Goal: Task Accomplishment & Management: Manage account settings

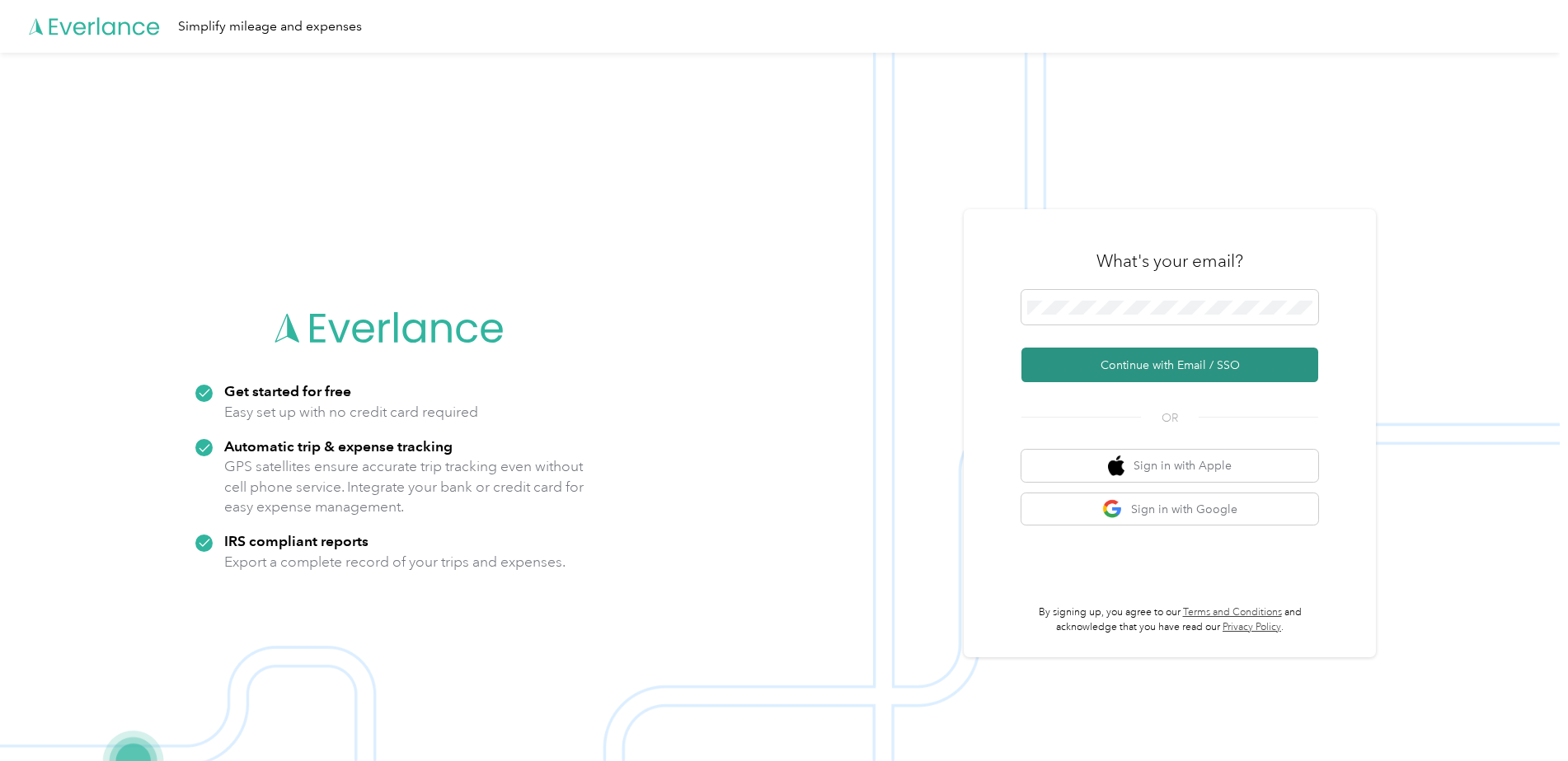
click at [1190, 363] on button "Continue with Email / SSO" at bounding box center [1170, 364] width 297 height 34
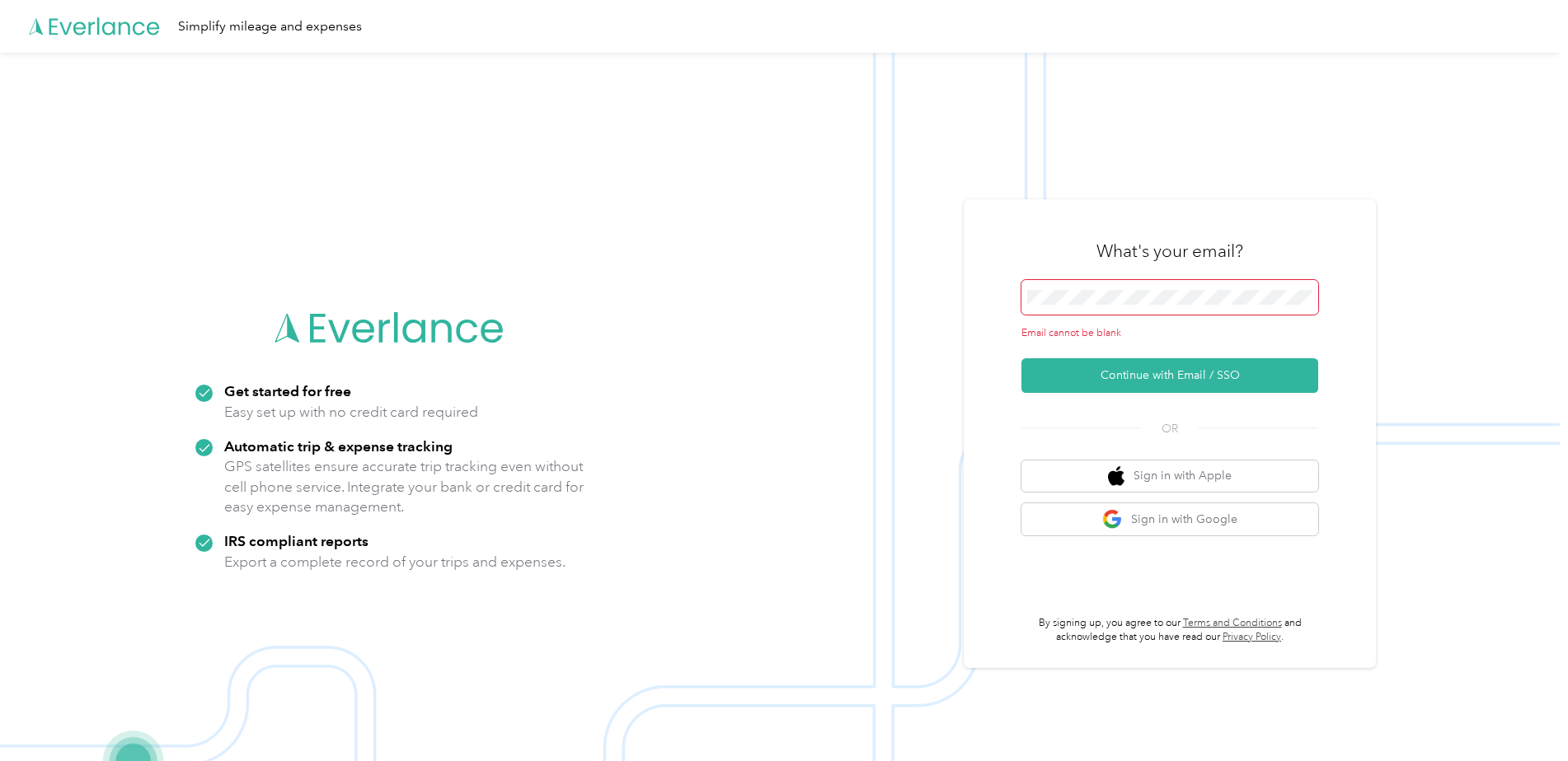
click at [1140, 311] on span at bounding box center [1170, 297] width 297 height 34
click at [1132, 288] on span at bounding box center [1170, 297] width 297 height 34
click at [1142, 296] on span at bounding box center [1170, 297] width 297 height 34
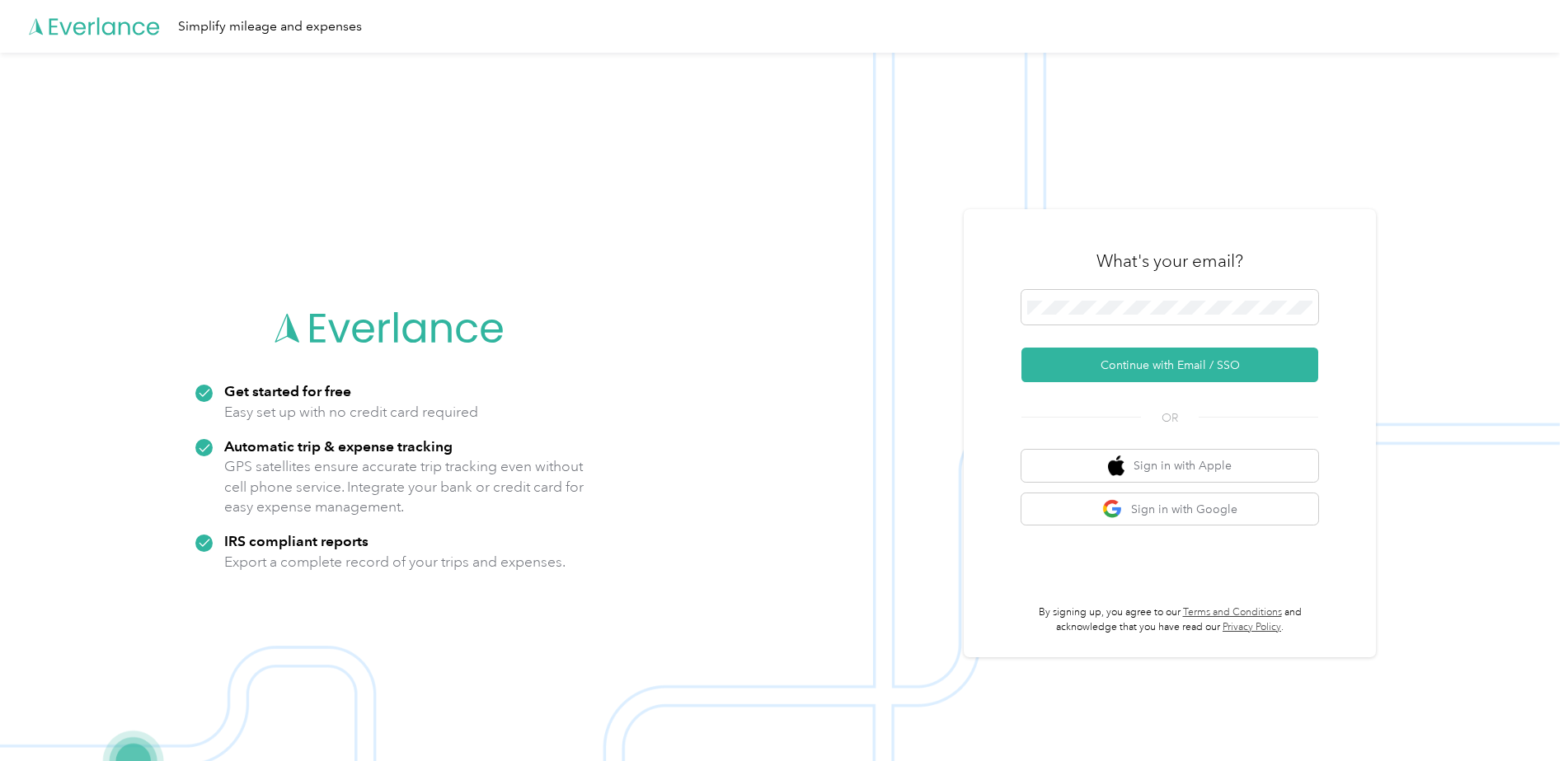
click at [1148, 385] on div "What's your email? Continue with Email / SSO OR Sign in with Apple Sign in with…" at bounding box center [1170, 434] width 297 height 402
click at [1148, 360] on button "Continue with Email / SSO" at bounding box center [1170, 364] width 297 height 34
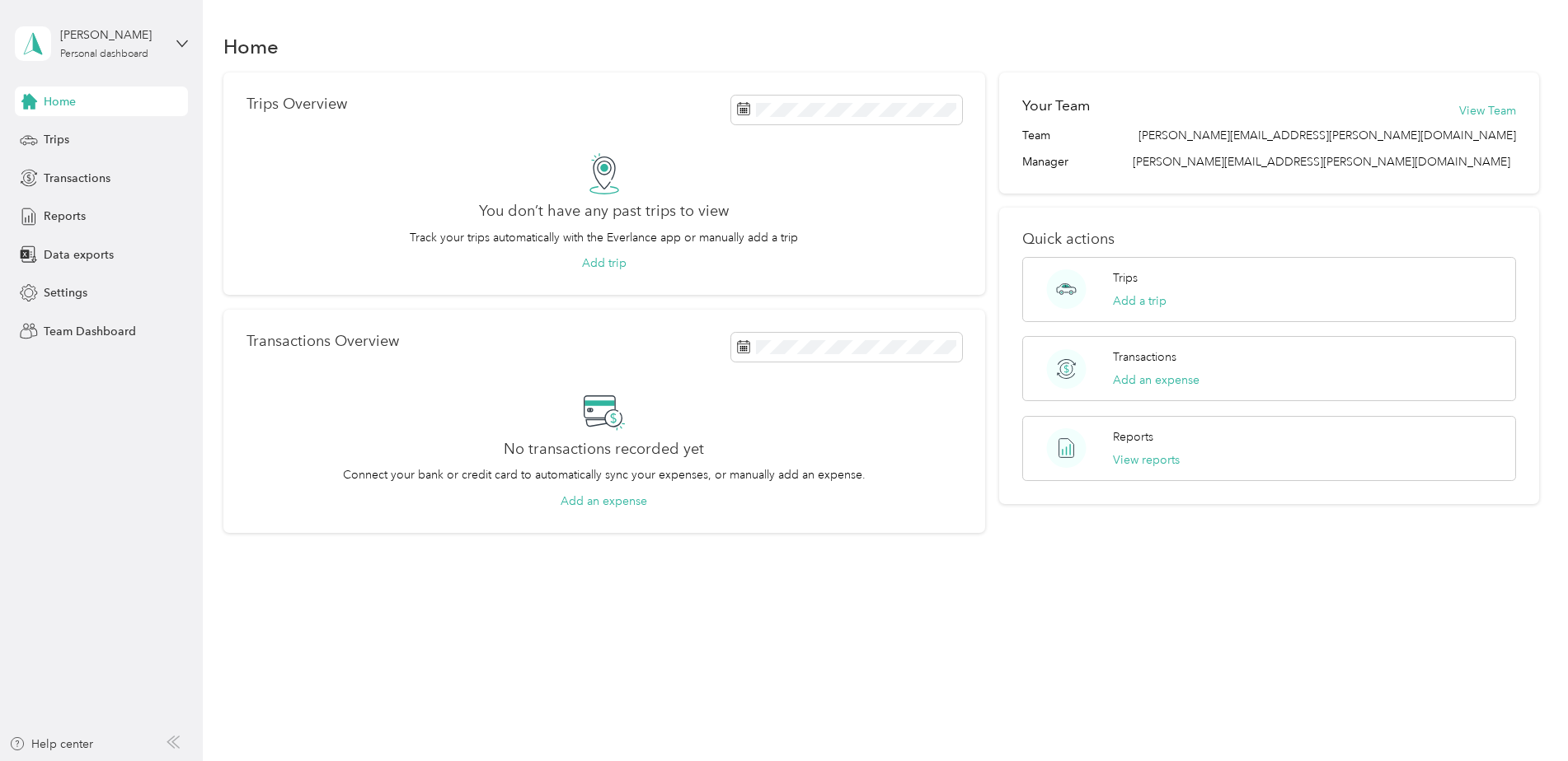
click at [111, 385] on aside "Trevor Hough Personal dashboard Home Trips Transactions Reports Data exports Se…" at bounding box center [101, 380] width 203 height 761
click at [65, 141] on span "Trips" at bounding box center [56, 139] width 26 height 18
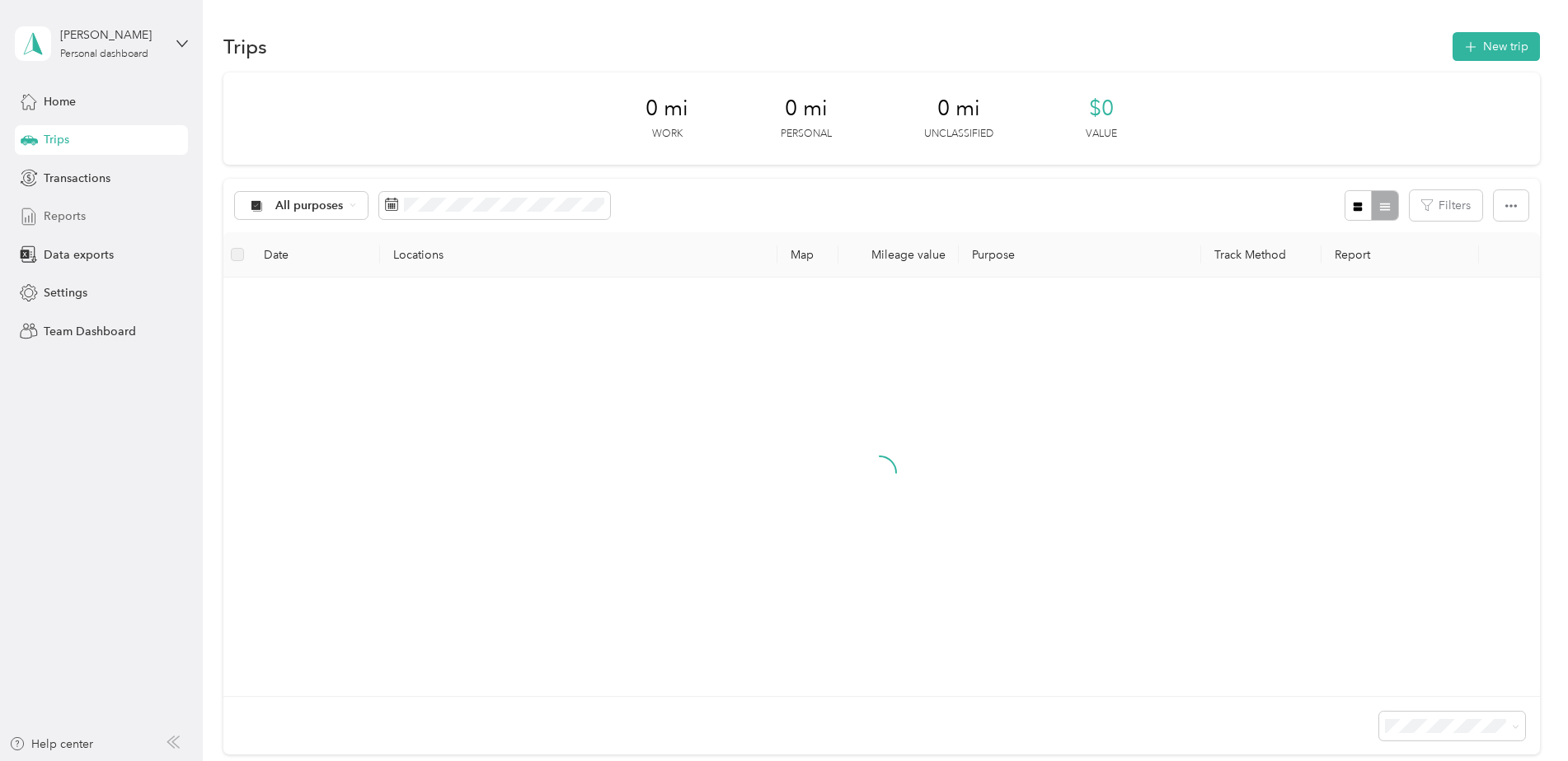
click at [68, 213] on span "Reports" at bounding box center [64, 216] width 42 height 18
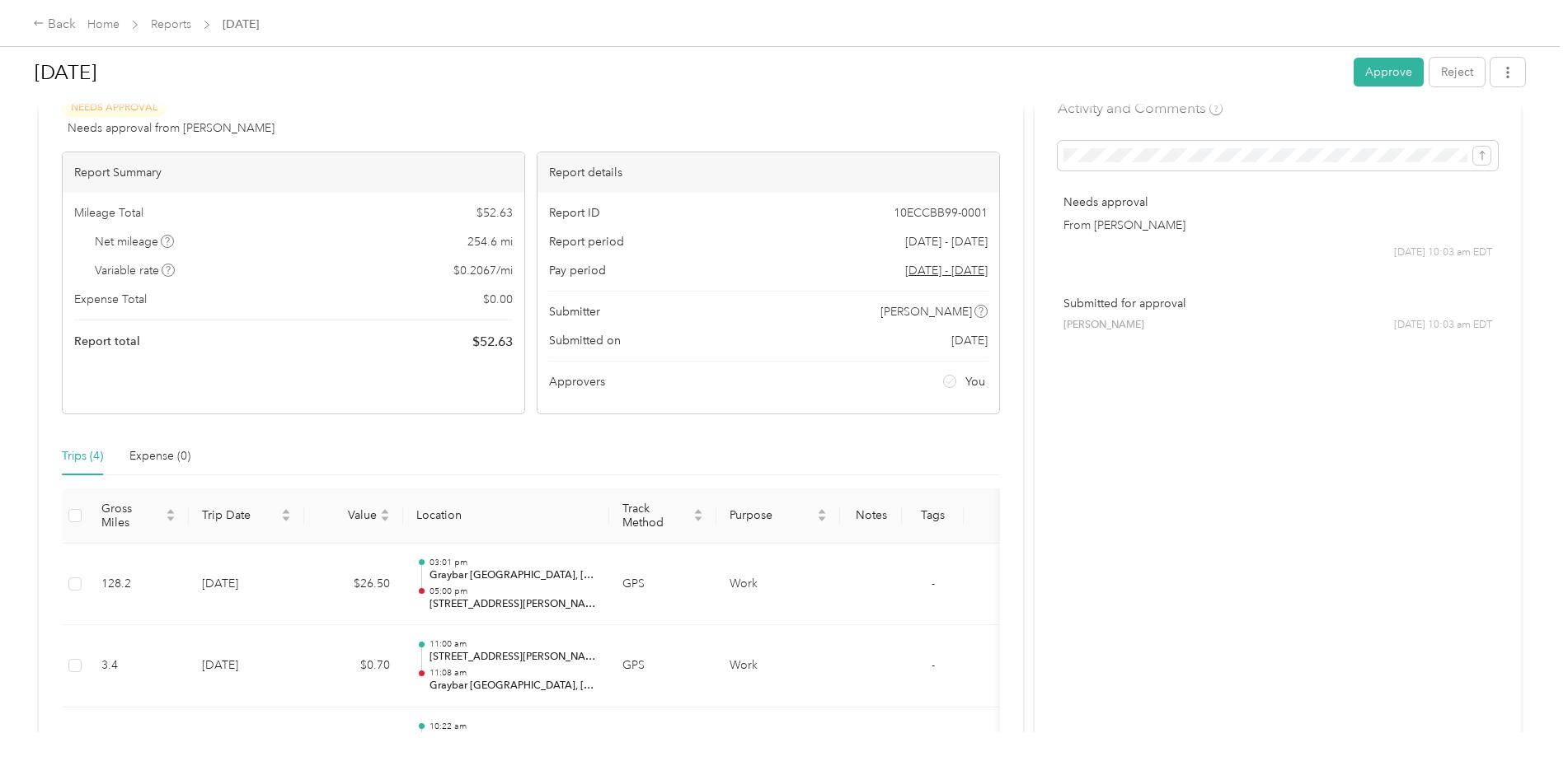
scroll to position [188, 0]
